Goal: Task Accomplishment & Management: Manage account settings

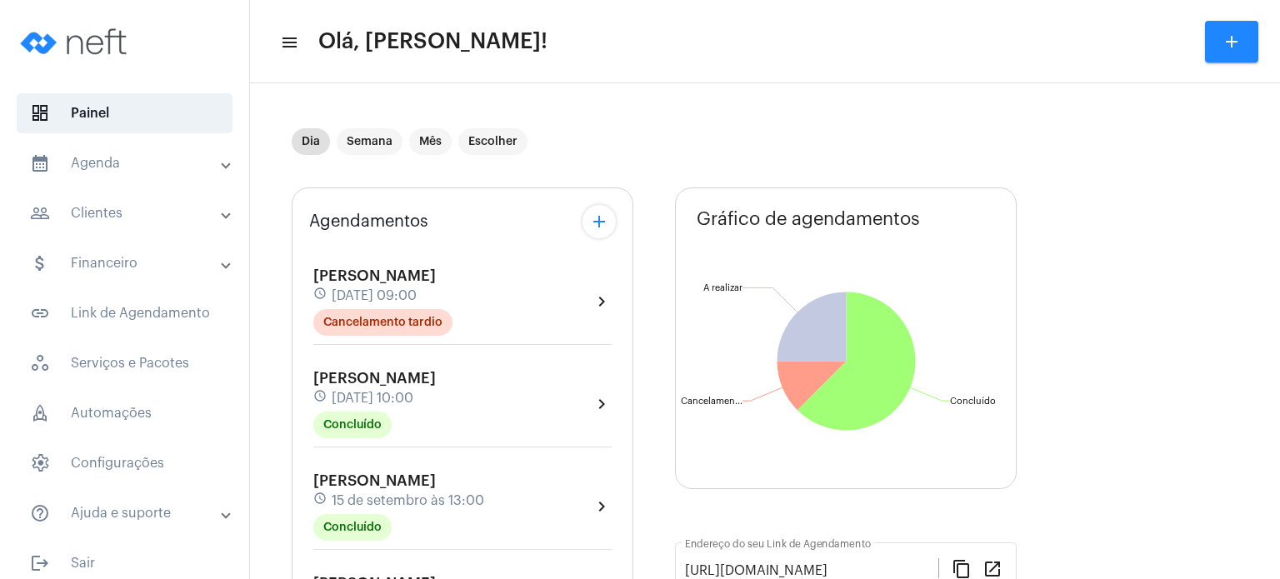
scroll to position [567, 0]
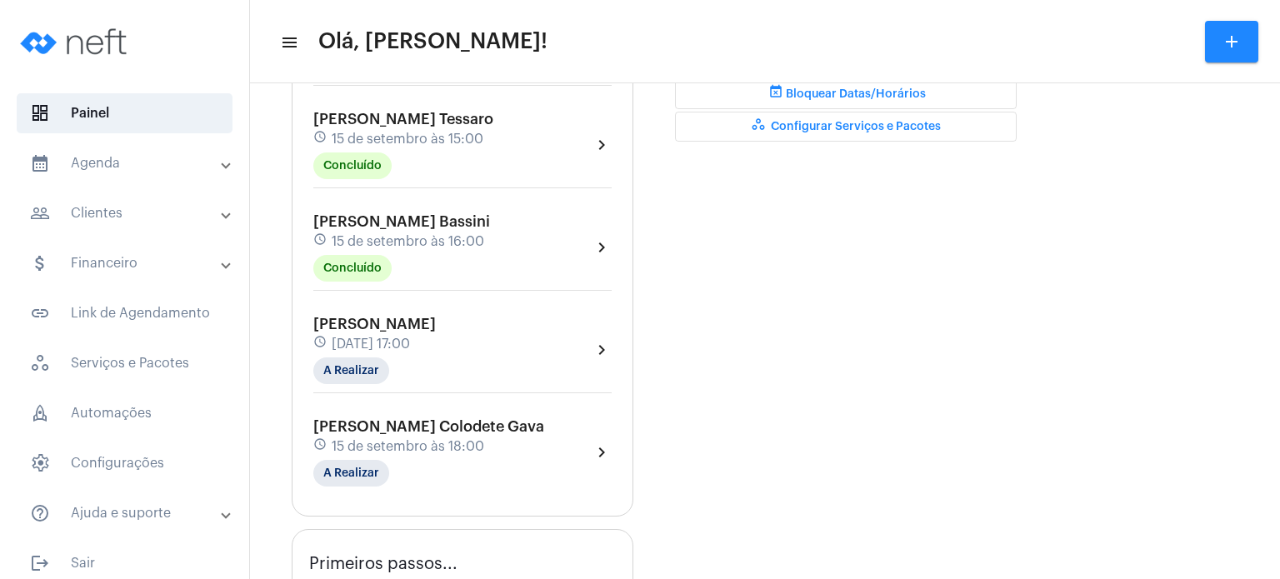
click at [435, 219] on span "[PERSON_NAME] Bassini" at bounding box center [401, 221] width 177 height 15
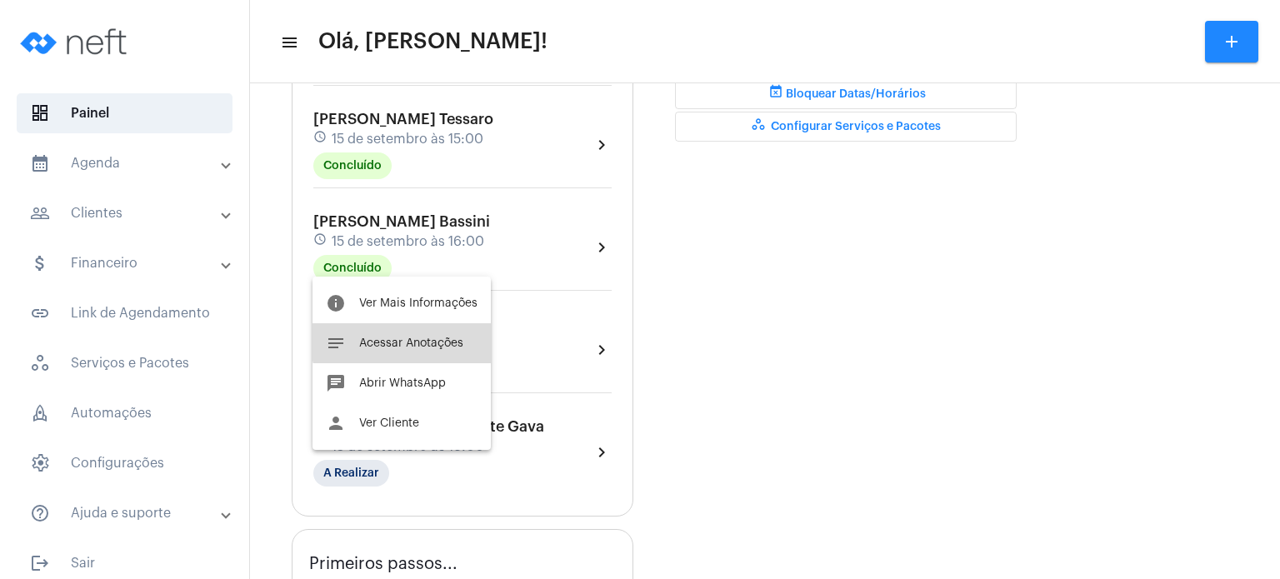
click at [407, 339] on span "Acessar Anotações" at bounding box center [411, 344] width 104 height 12
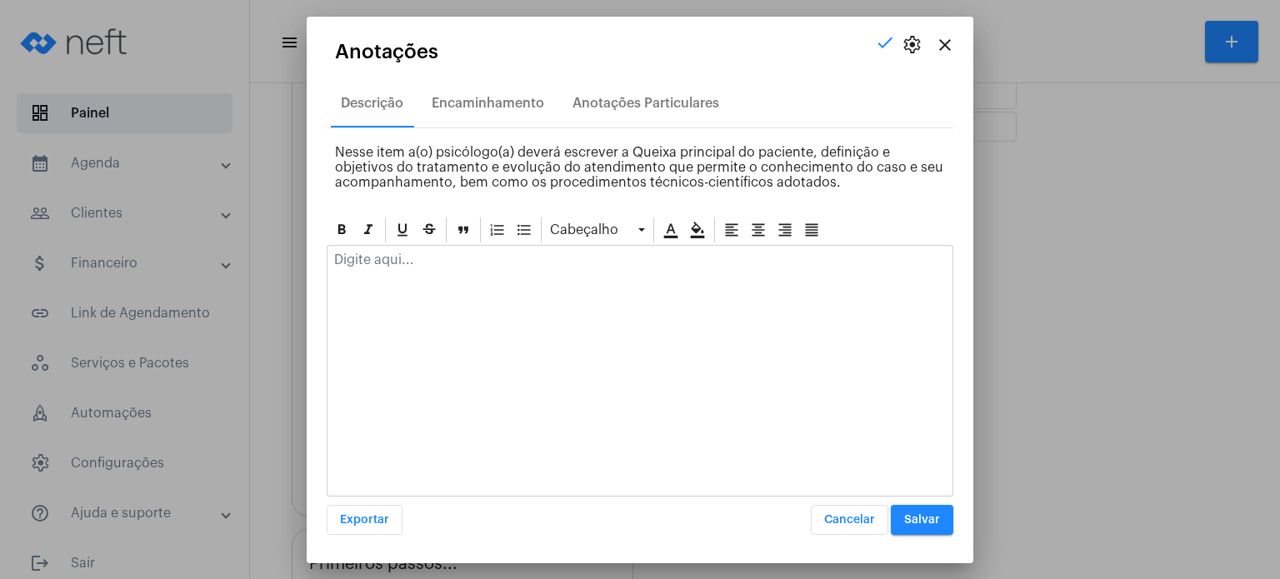
click at [428, 279] on div at bounding box center [640, 264] width 625 height 37
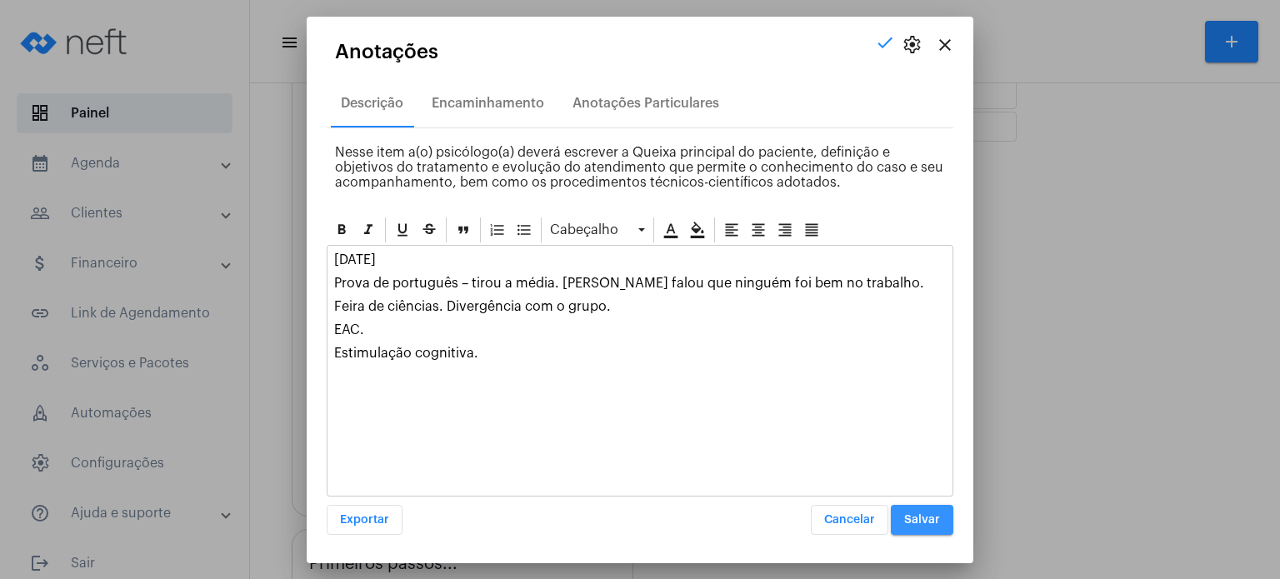
click at [938, 519] on span "Salvar" at bounding box center [922, 520] width 36 height 12
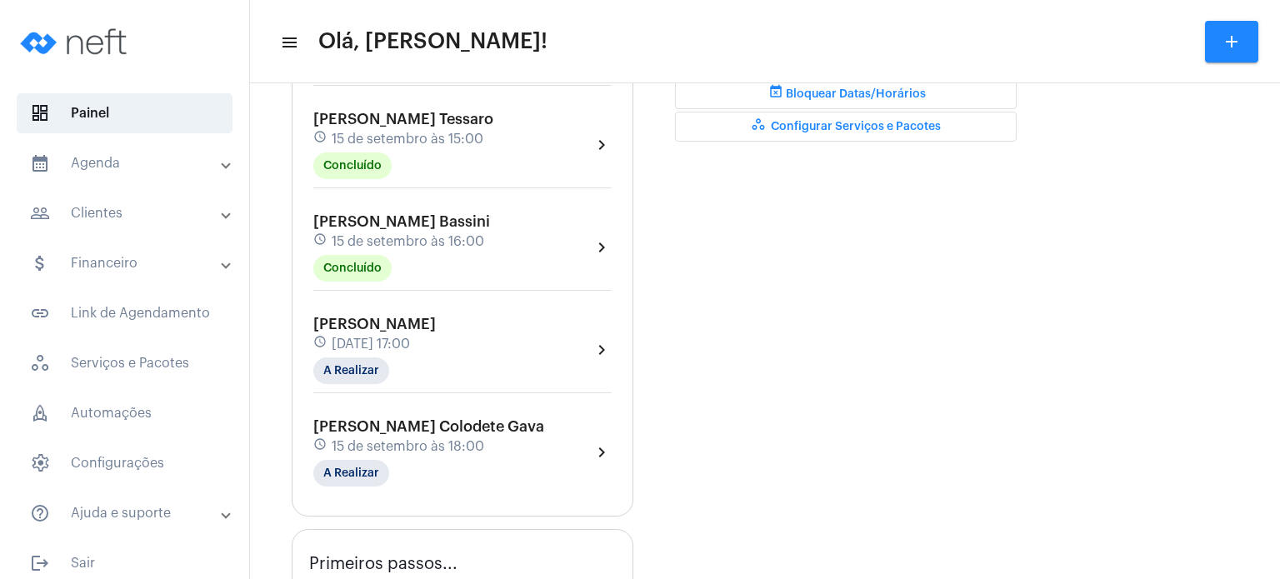
click at [360, 323] on span "[PERSON_NAME]" at bounding box center [374, 324] width 123 height 15
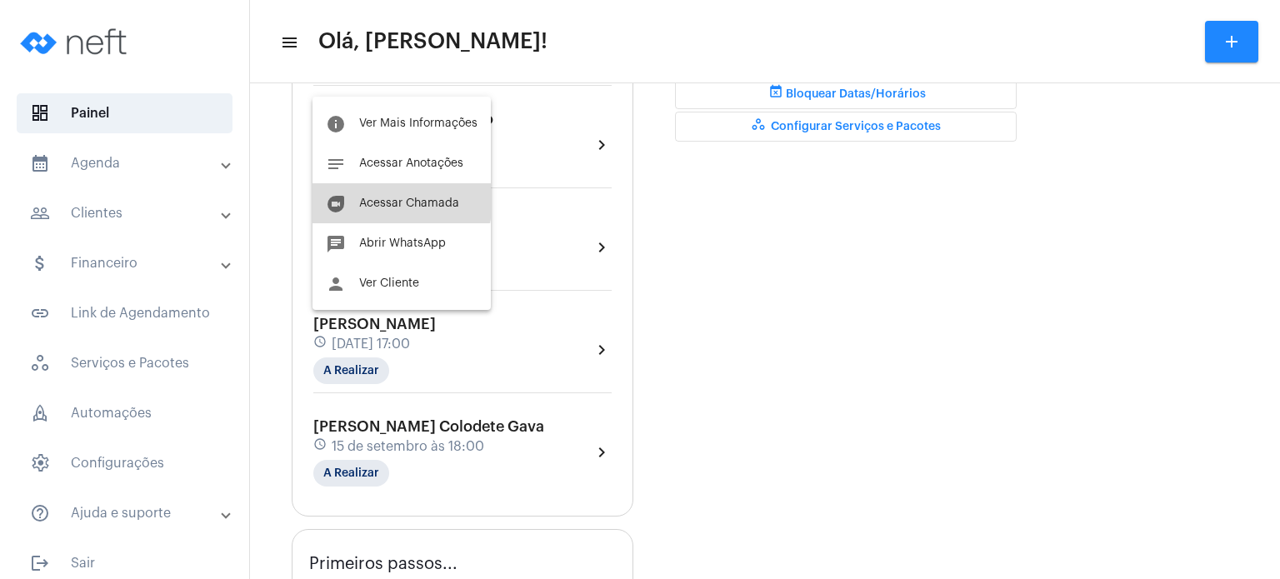
click at [392, 201] on span "Acessar Chamada" at bounding box center [409, 204] width 100 height 12
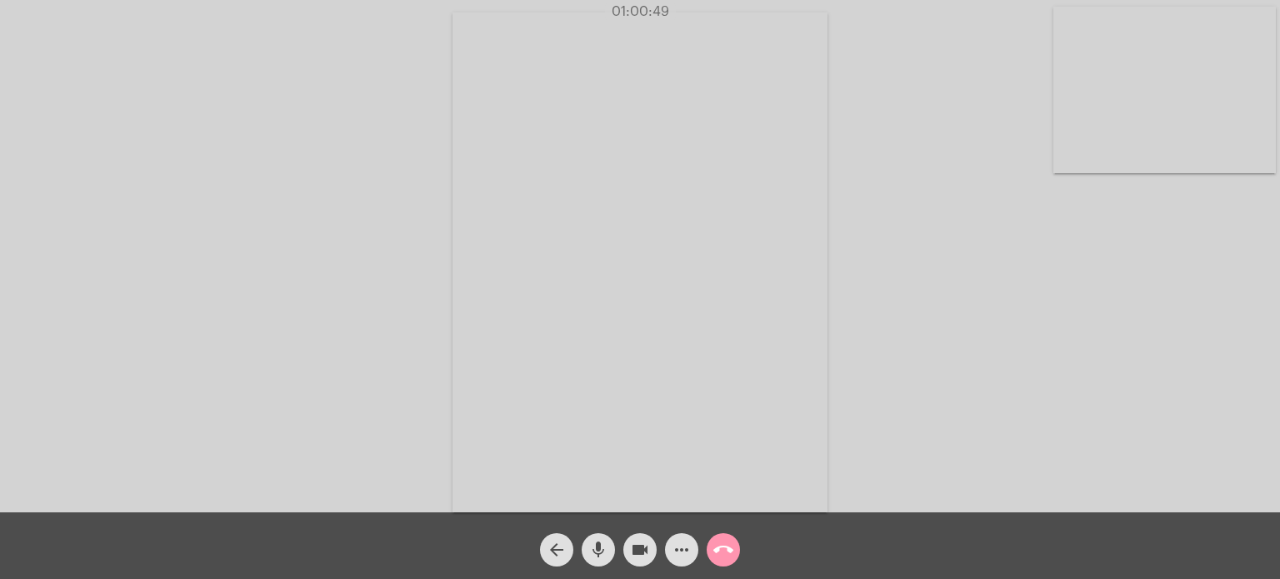
click at [725, 556] on mat-icon "call_end" at bounding box center [723, 550] width 20 height 20
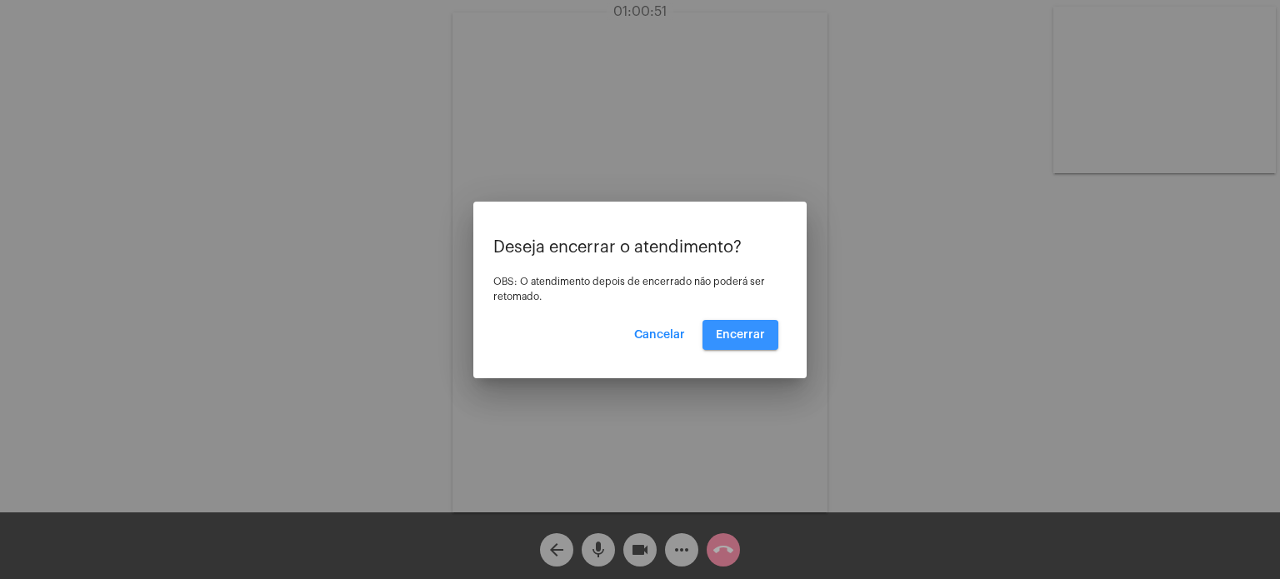
click at [731, 338] on span "Encerrar" at bounding box center [740, 335] width 49 height 12
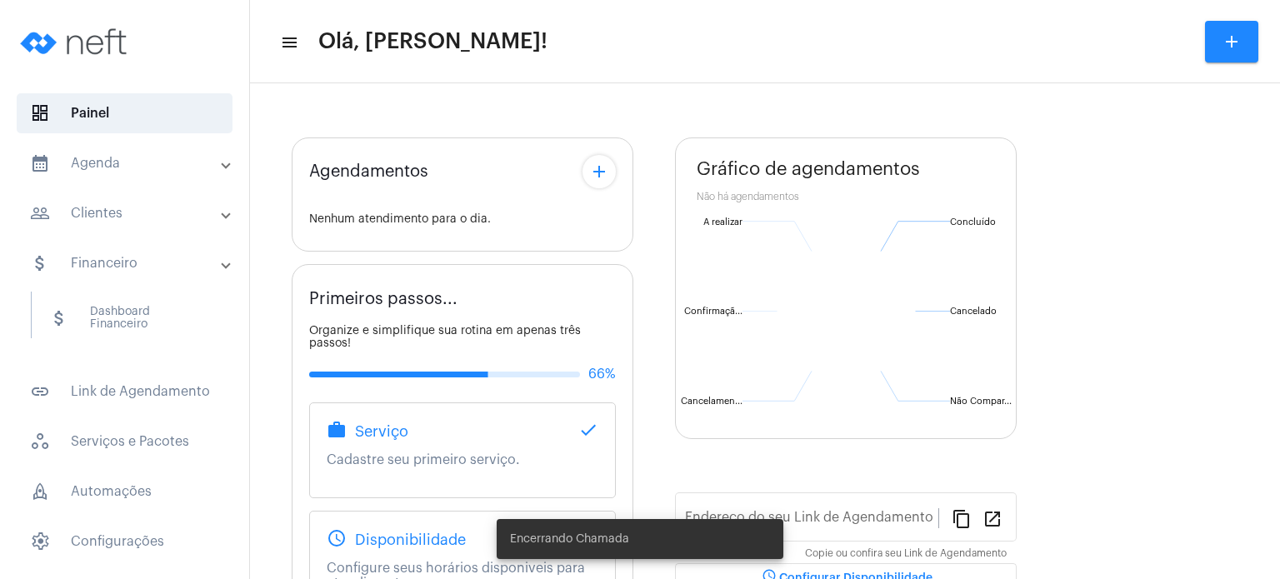
type input "[URL][DOMAIN_NAME]"
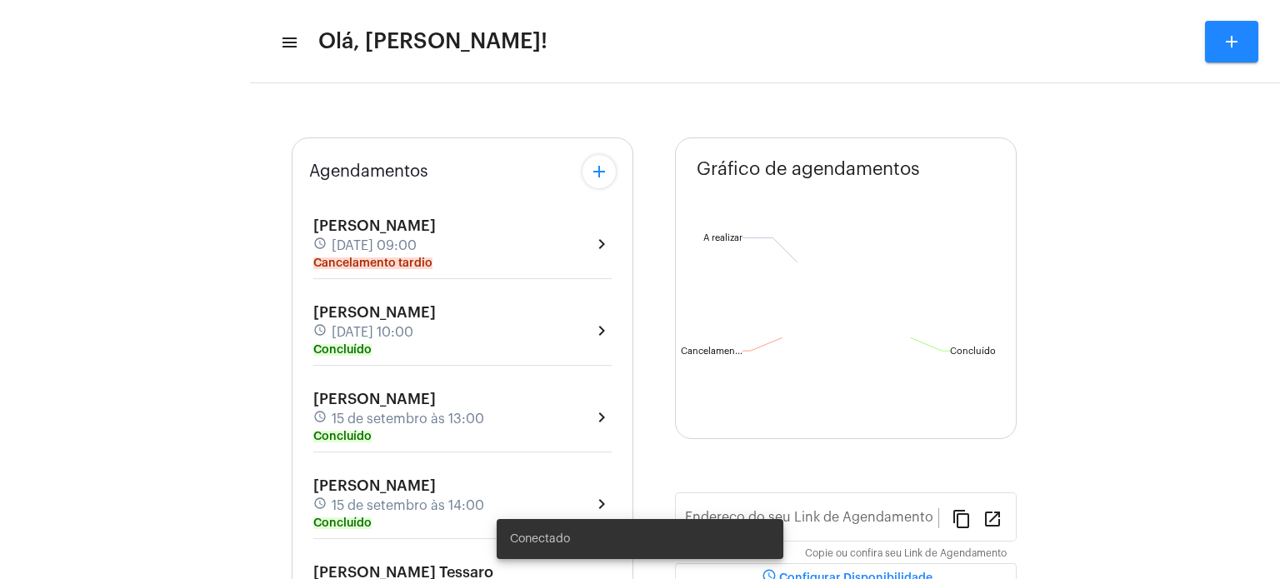
type input "[URL][DOMAIN_NAME]"
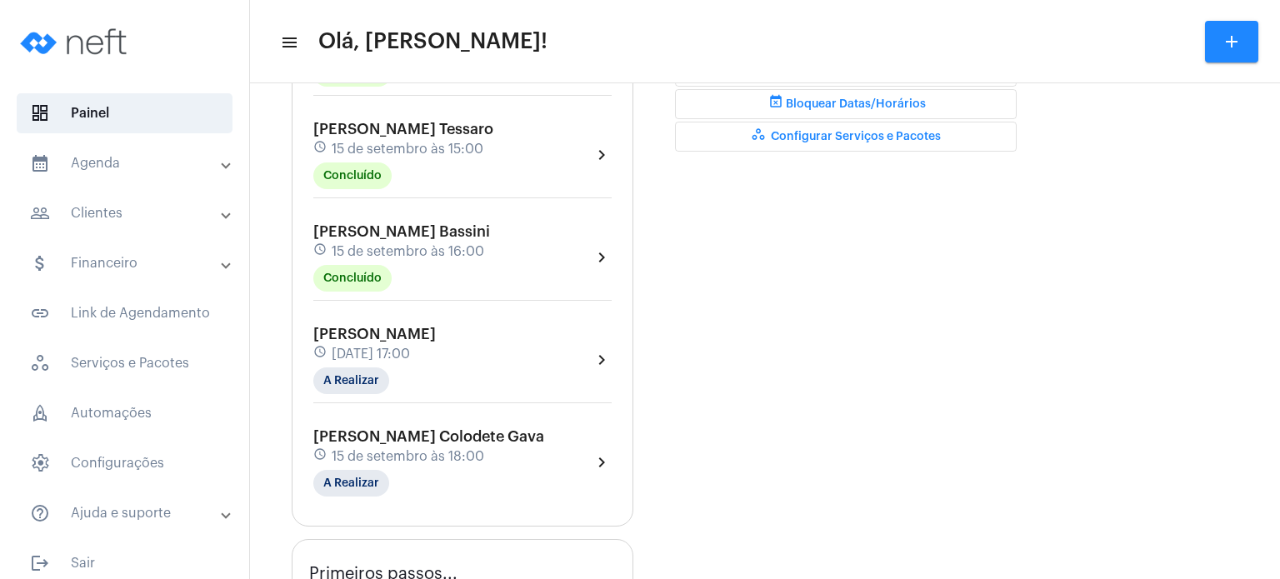
scroll to position [567, 0]
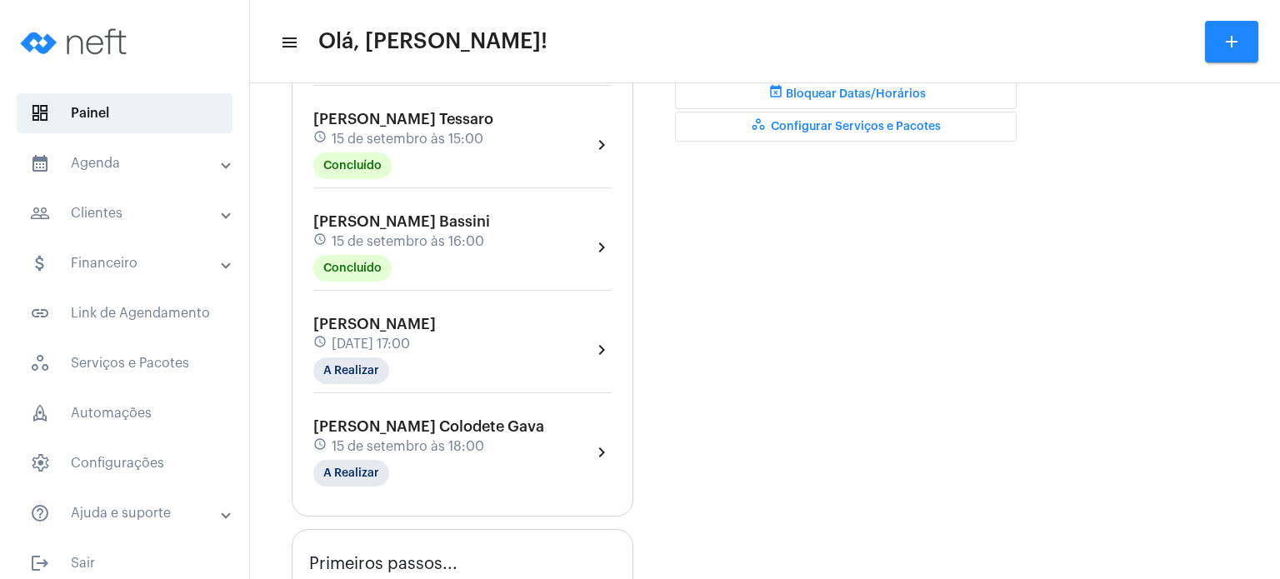
click at [362, 348] on div "[PERSON_NAME] schedule [DATE] 17:00 A Realizar" at bounding box center [374, 350] width 123 height 68
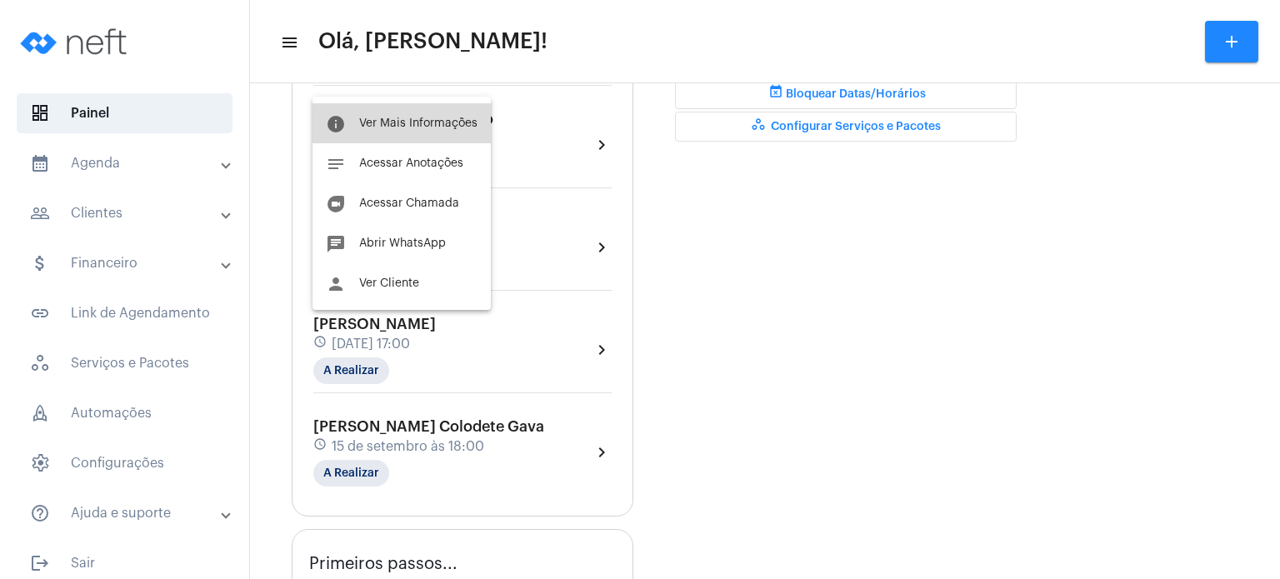
click at [433, 118] on span "Ver Mais Informações" at bounding box center [418, 124] width 118 height 12
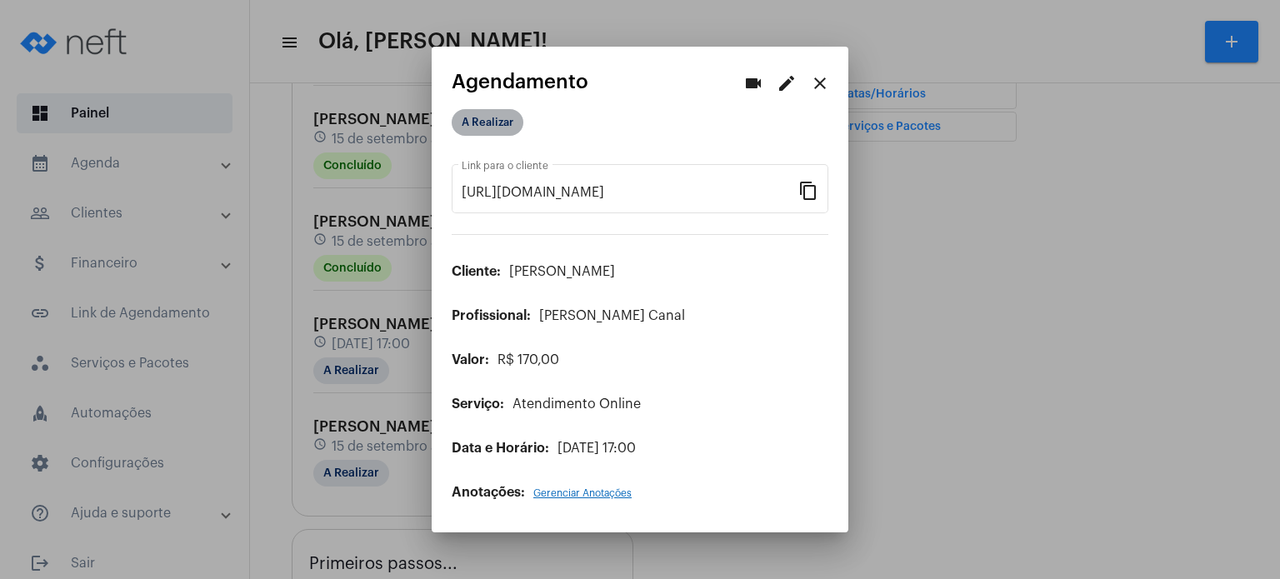
click at [488, 123] on mat-chip "A Realizar" at bounding box center [488, 122] width 72 height 27
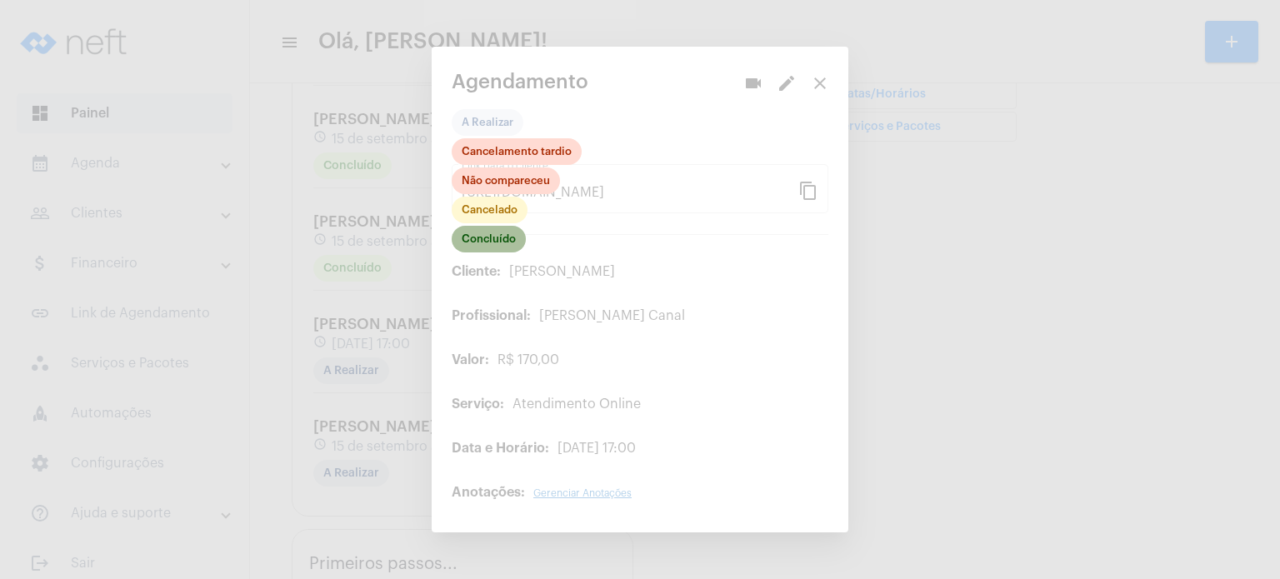
click at [488, 237] on mat-chip "Concluído" at bounding box center [489, 239] width 74 height 27
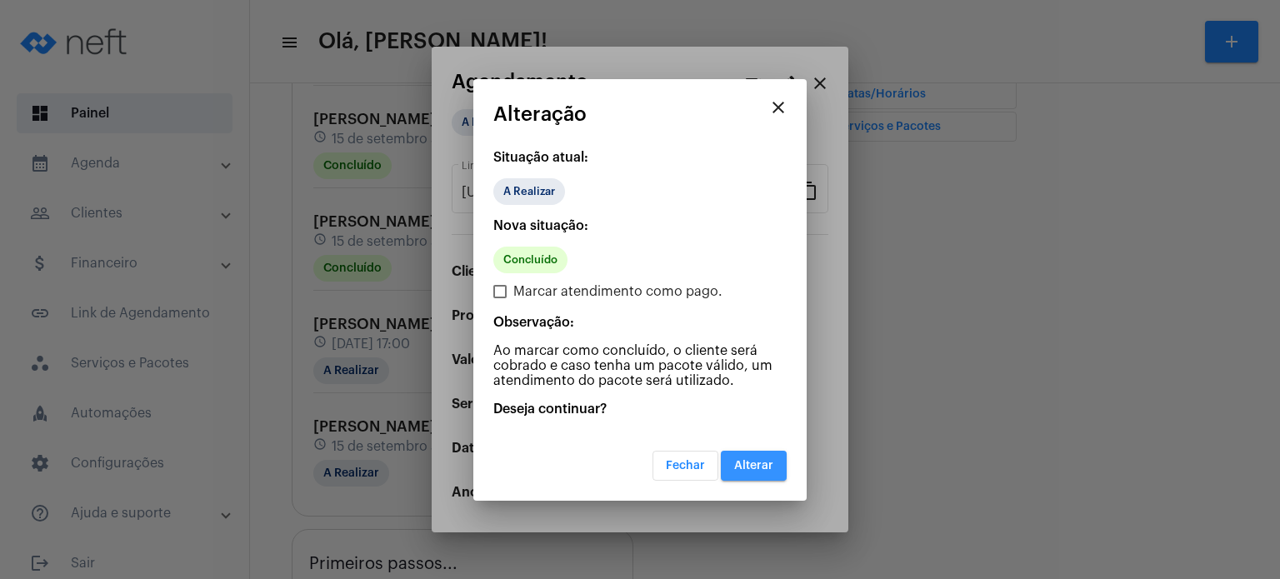
click at [747, 460] on span "Alterar" at bounding box center [753, 466] width 39 height 12
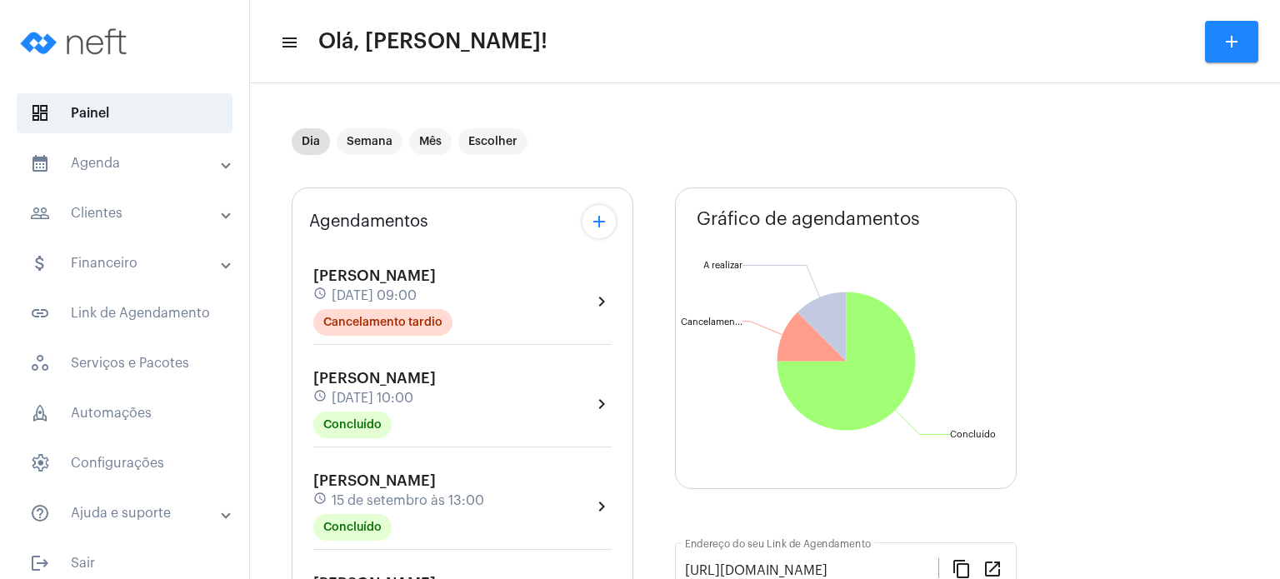
click at [612, 129] on div "Dia Semana Mês Escolher" at bounding box center [652, 141] width 721 height 83
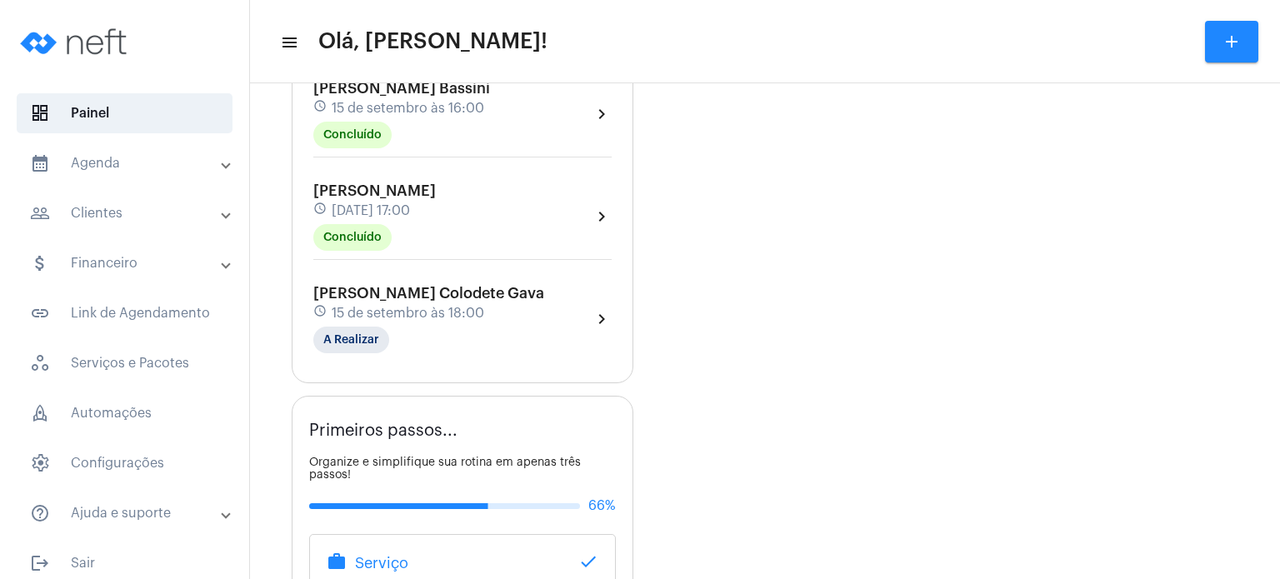
scroll to position [733, 0]
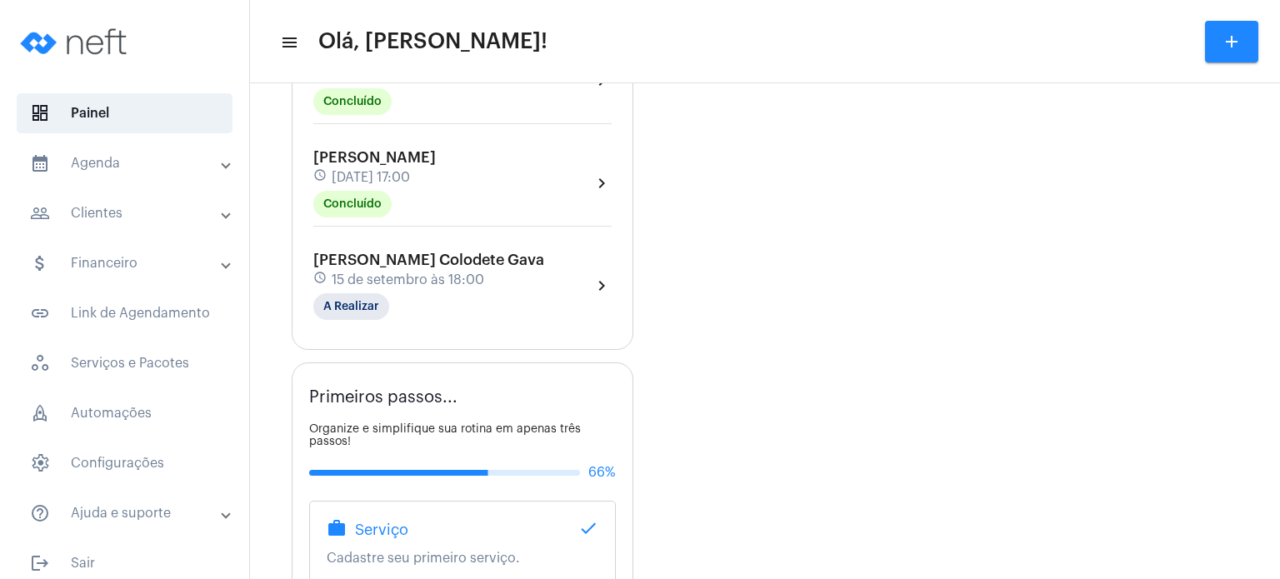
click at [353, 285] on div "[PERSON_NAME] Colodete Gava schedule [DATE] 18:00 A Realizar" at bounding box center [428, 286] width 231 height 68
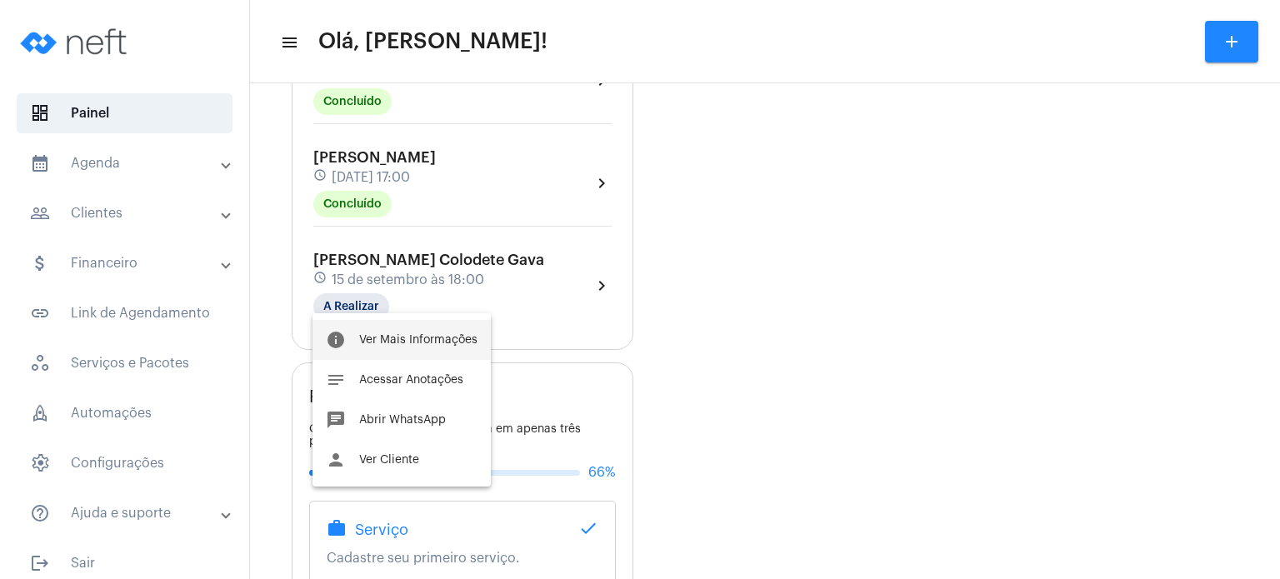
click at [370, 332] on button "info Ver Mais Informações" at bounding box center [402, 340] width 178 height 40
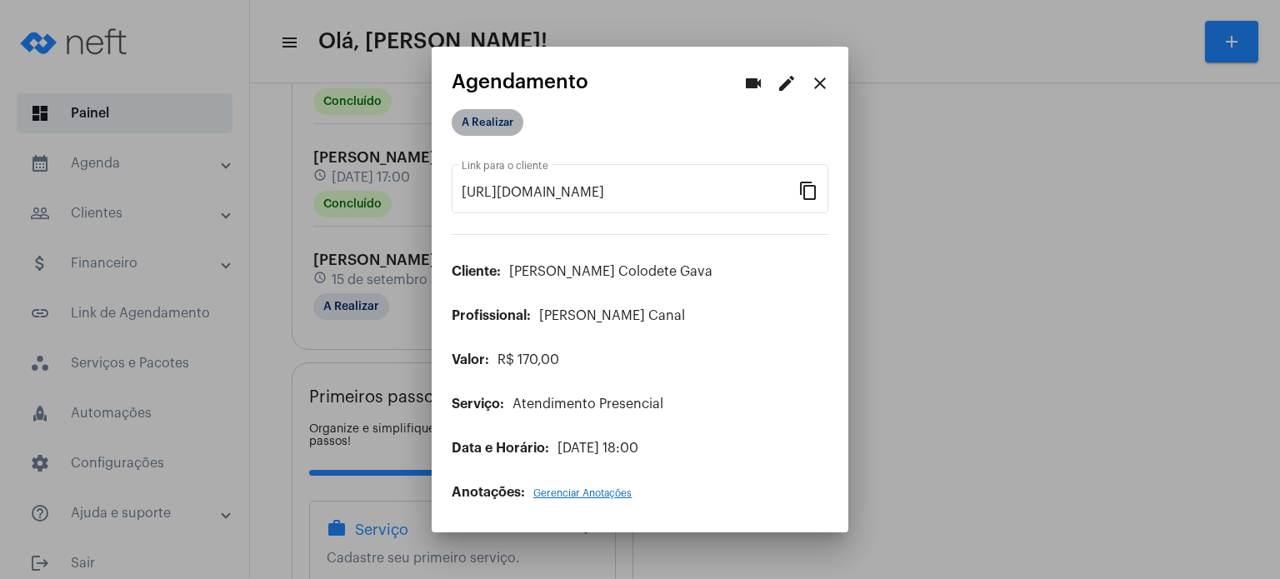
click at [488, 116] on mat-chip "A Realizar" at bounding box center [488, 122] width 72 height 27
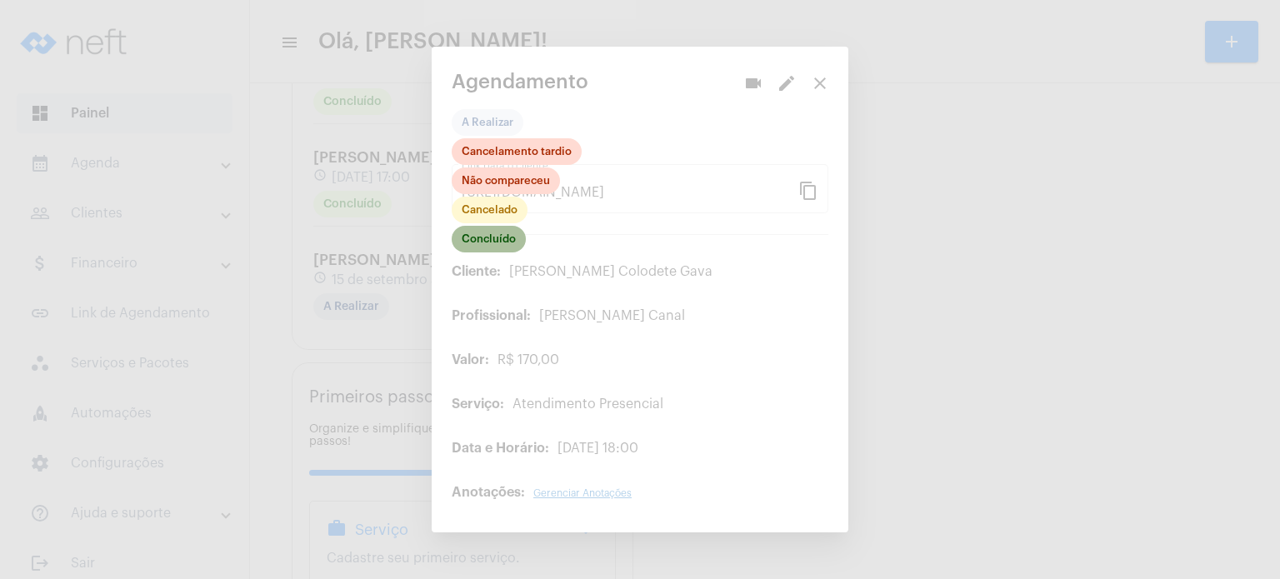
click at [516, 240] on mat-chip "Concluído" at bounding box center [489, 239] width 74 height 27
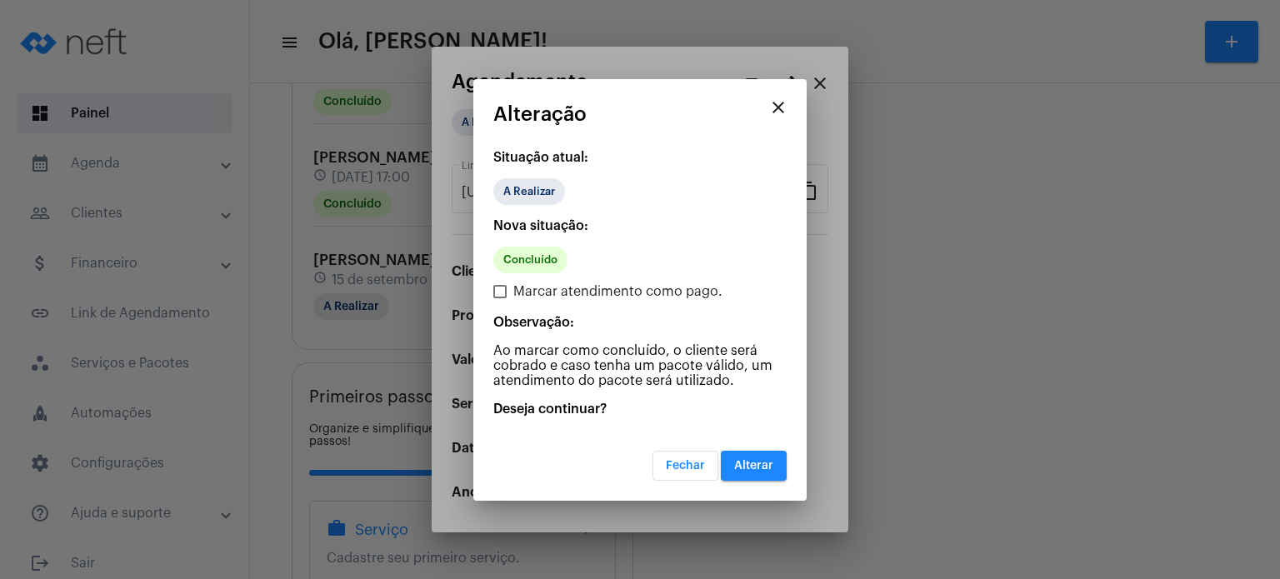
click at [754, 456] on button "Alterar" at bounding box center [754, 466] width 66 height 30
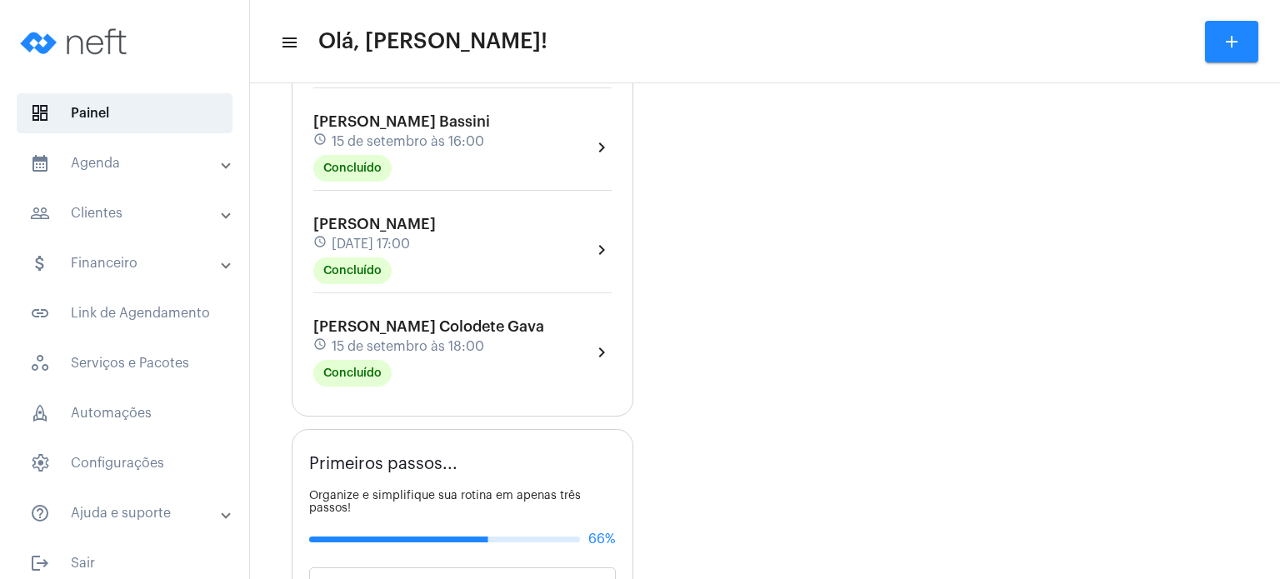
scroll to position [700, 0]
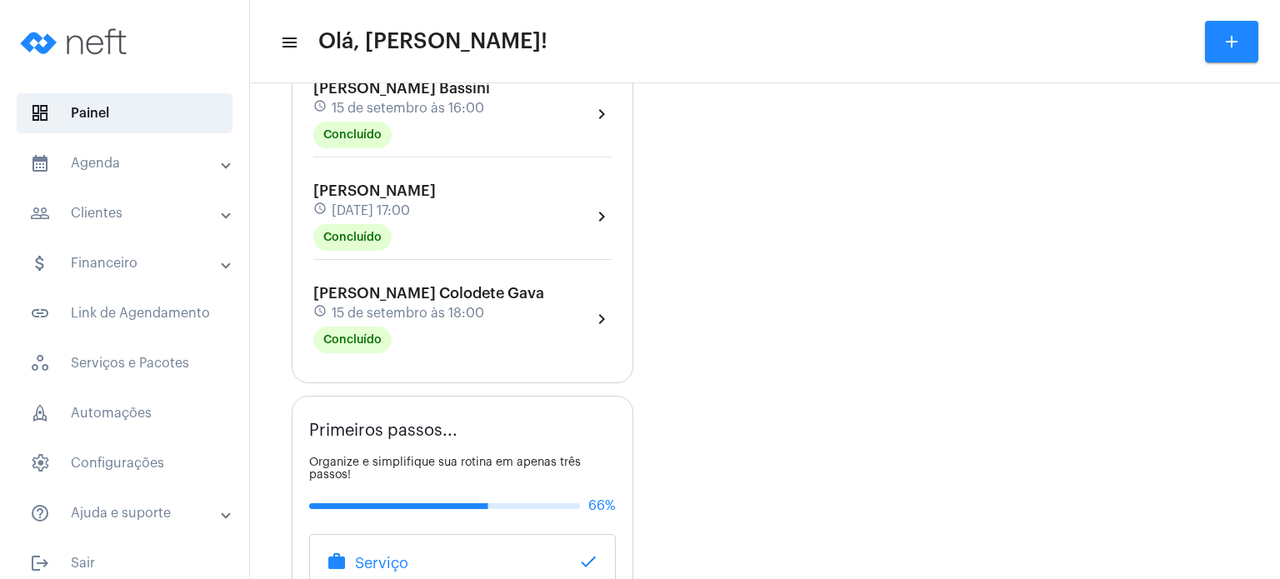
click at [362, 296] on div "Lara Colodete Gava schedule [DATE] 18:00 Concluído" at bounding box center [428, 319] width 231 height 68
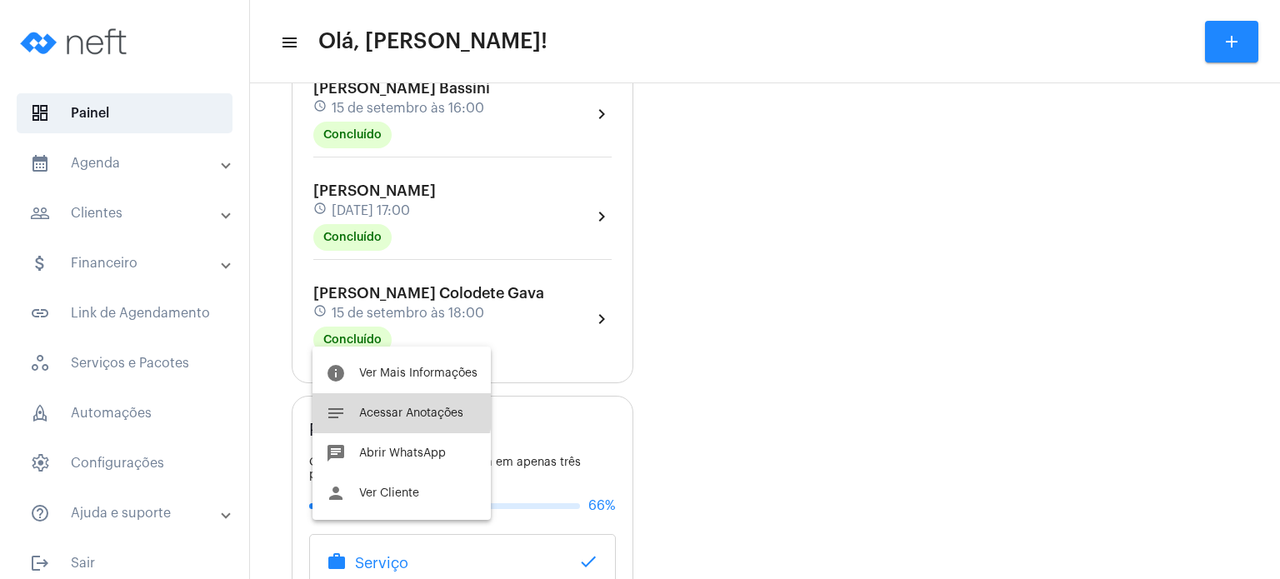
click at [382, 403] on button "notes Acessar Anotações" at bounding box center [402, 413] width 178 height 40
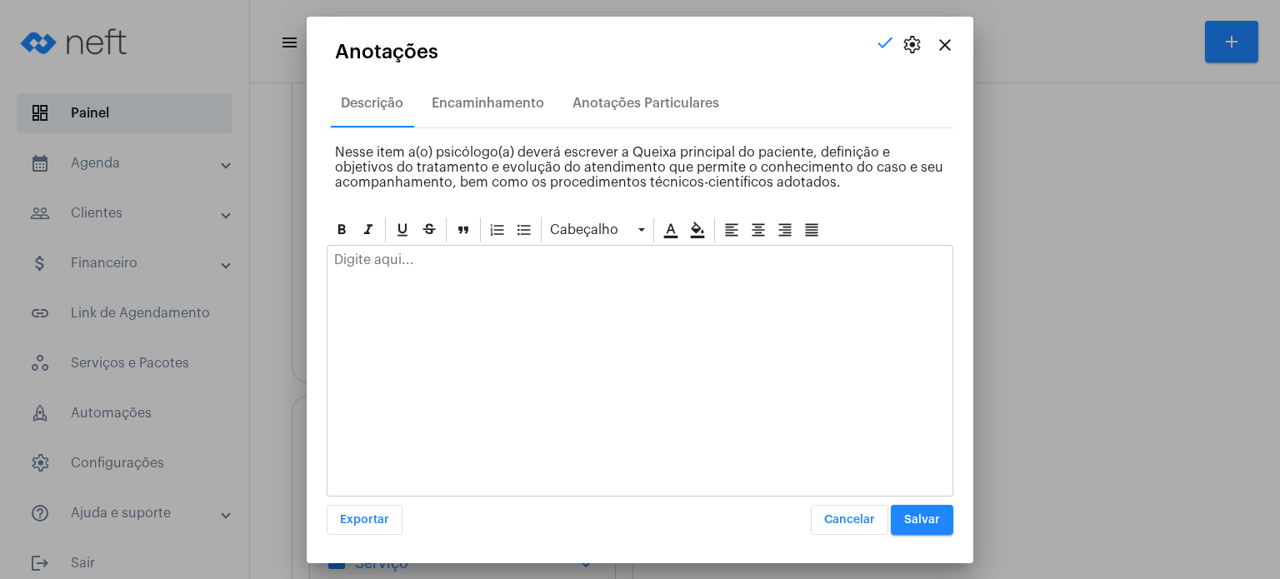
drag, startPoint x: 405, startPoint y: 286, endPoint x: 403, endPoint y: 273, distance: 12.7
click at [403, 273] on div at bounding box center [640, 371] width 627 height 252
click at [403, 273] on div at bounding box center [640, 264] width 625 height 37
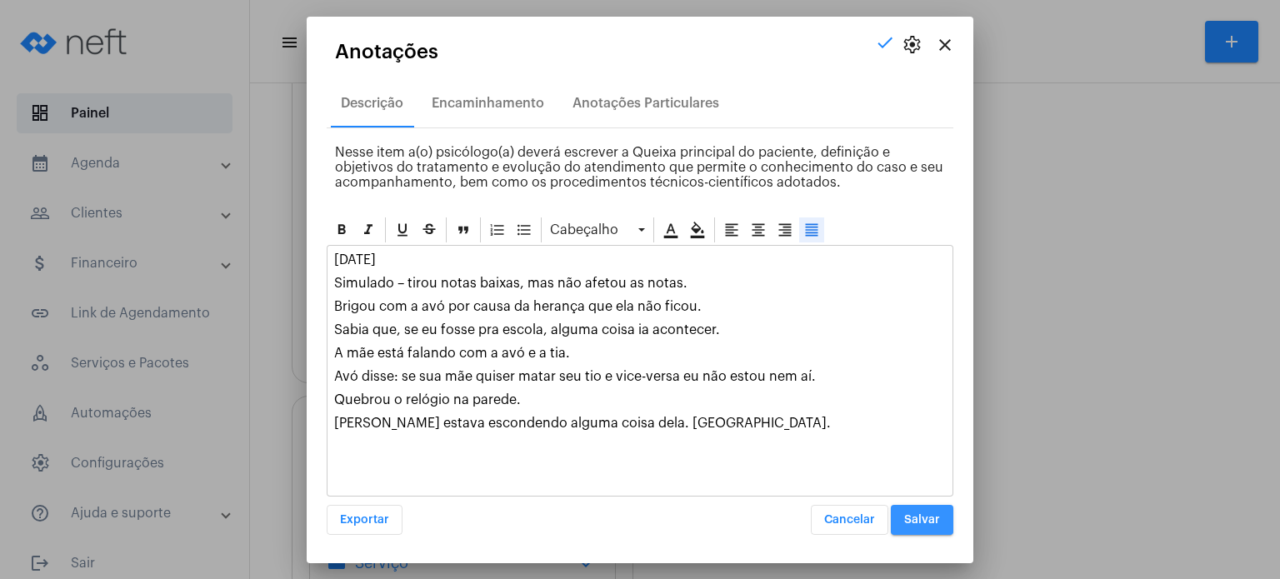
click at [913, 511] on button "Salvar" at bounding box center [922, 520] width 63 height 30
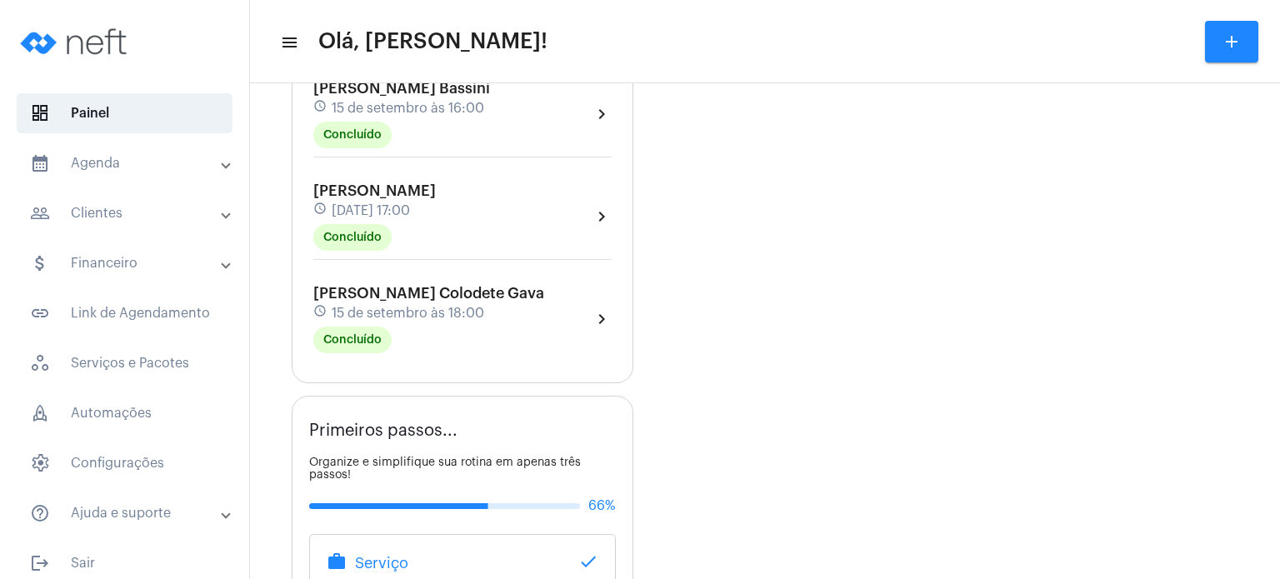
click at [116, 149] on mat-expansion-panel-header "calendar_month_outlined Agenda" at bounding box center [129, 163] width 239 height 40
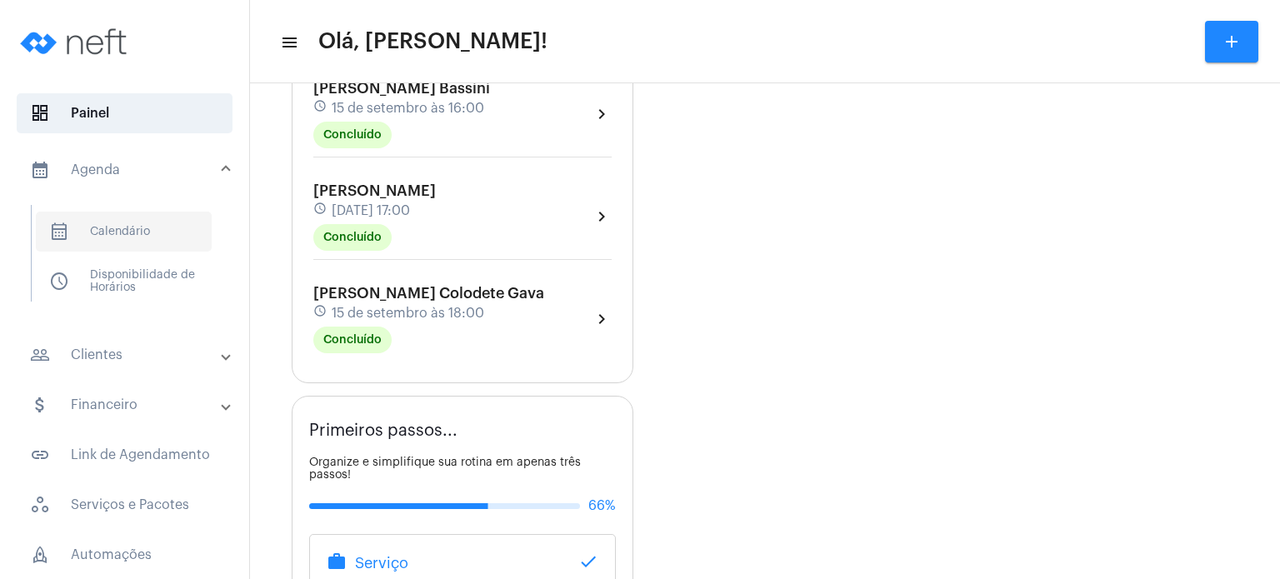
click at [124, 228] on span "calendar_month_outlined Calendário" at bounding box center [124, 232] width 176 height 40
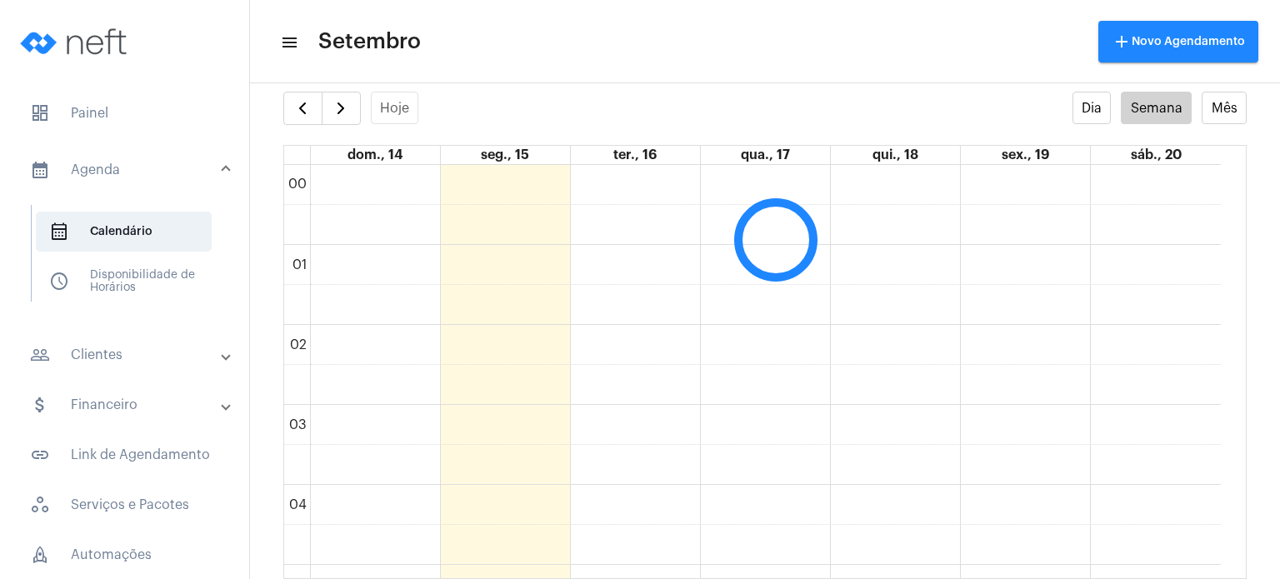
scroll to position [480, 0]
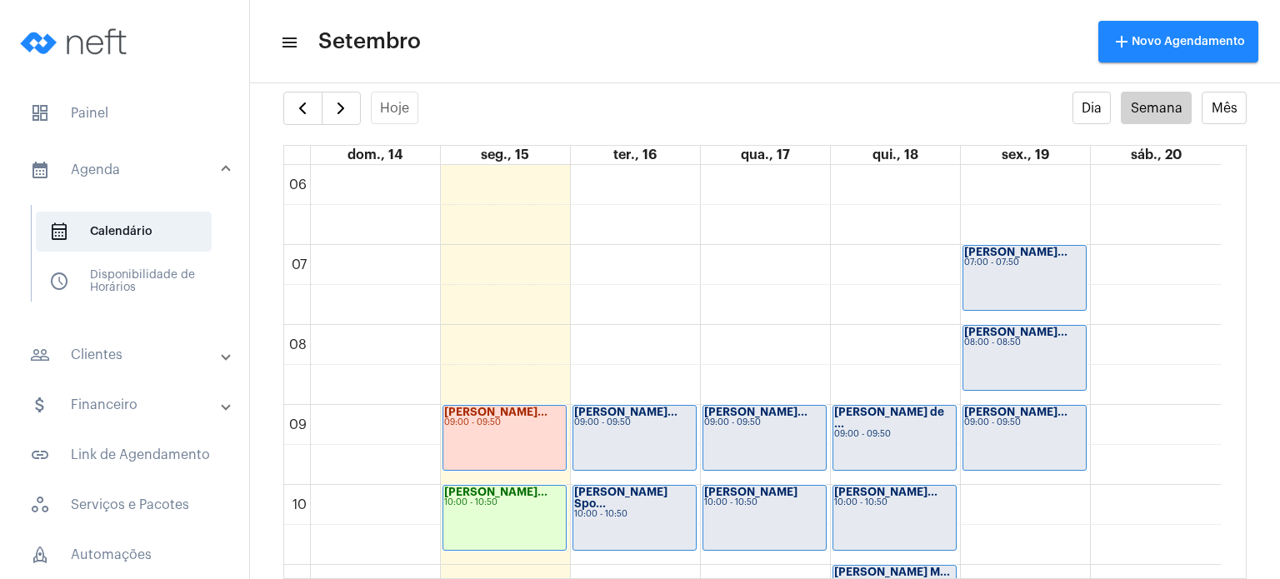
click at [611, 409] on strong "[PERSON_NAME]..." at bounding box center [625, 412] width 103 height 11
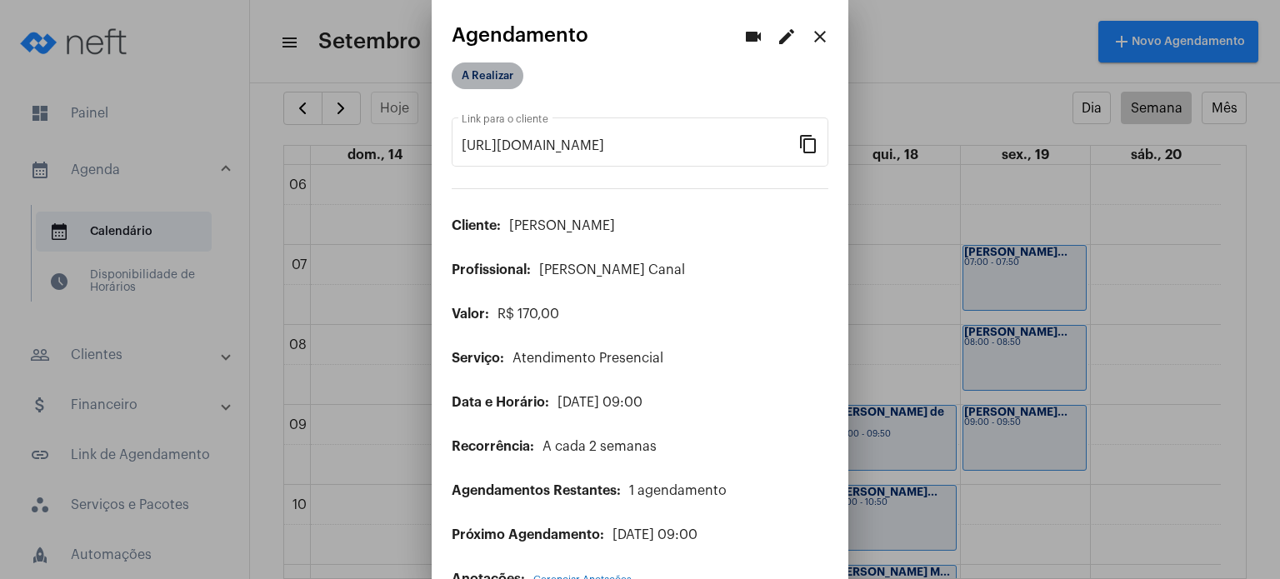
click at [493, 78] on mat-chip "A Realizar" at bounding box center [488, 76] width 72 height 27
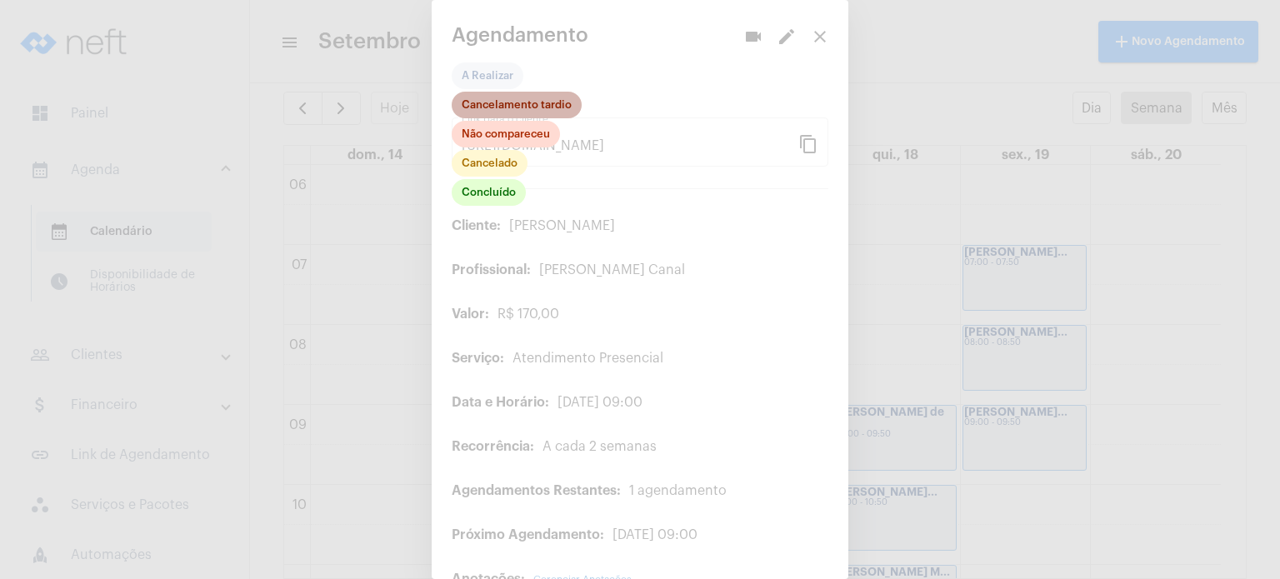
click at [496, 103] on mat-chip "Cancelamento tardio" at bounding box center [517, 105] width 130 height 27
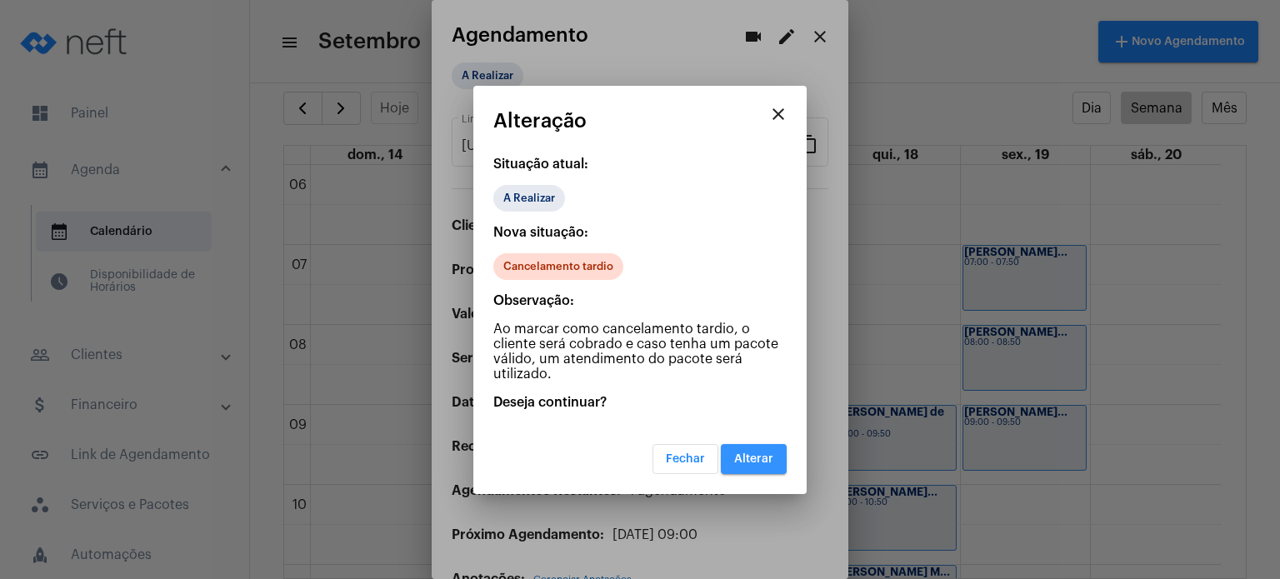
click at [760, 463] on span "Alterar" at bounding box center [753, 459] width 39 height 12
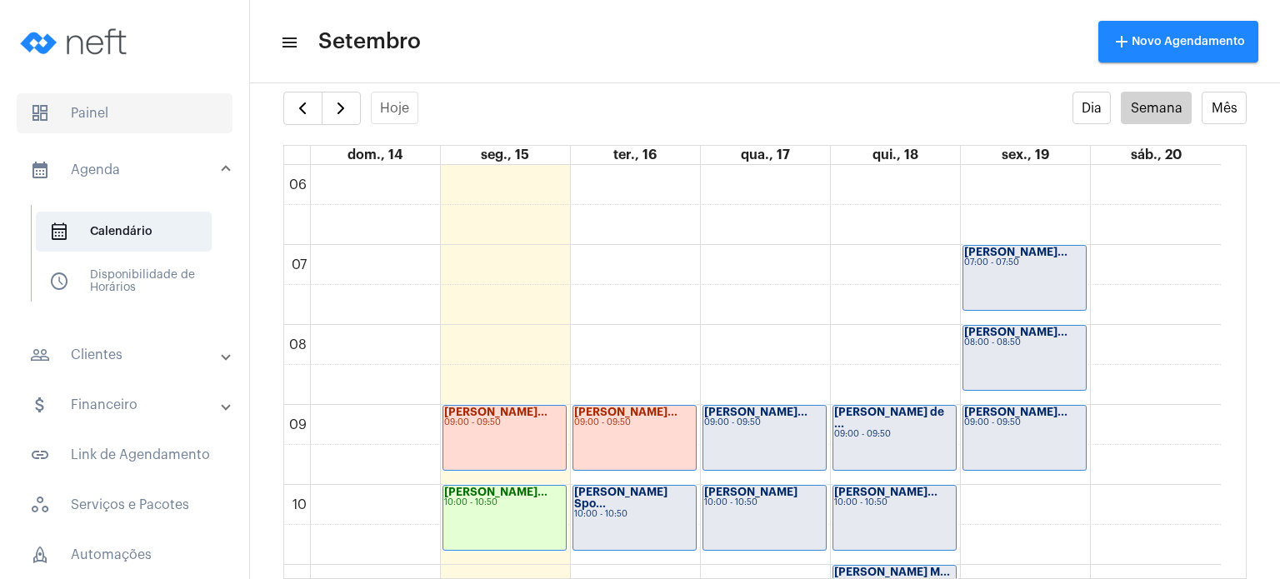
click at [75, 116] on span "dashboard Painel" at bounding box center [125, 113] width 216 height 40
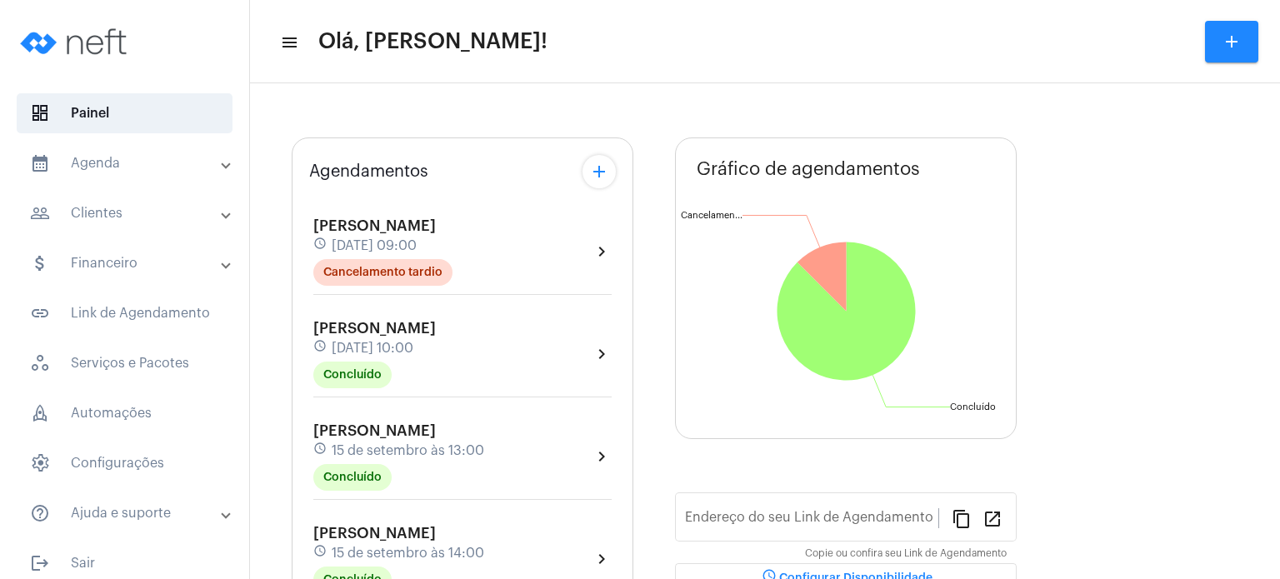
type input "[URL][DOMAIN_NAME]"
